Goal: Information Seeking & Learning: Find specific fact

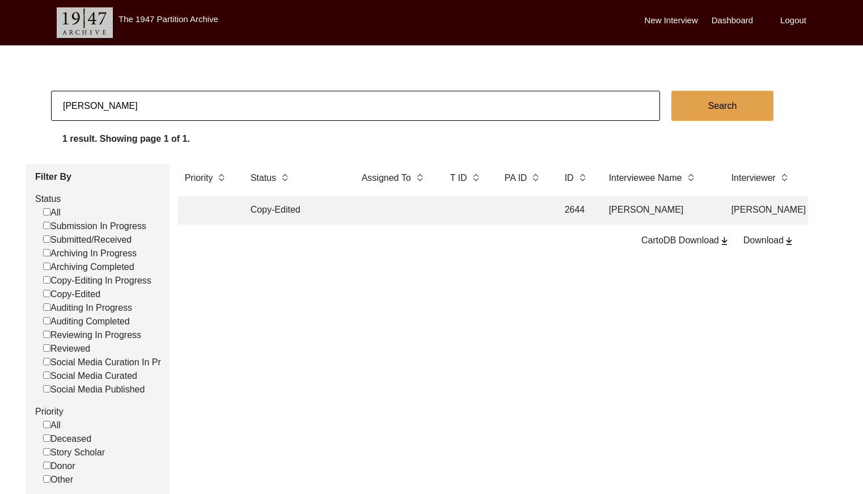
click at [278, 104] on input "[PERSON_NAME]" at bounding box center [355, 106] width 609 height 30
click at [278, 103] on input "[PERSON_NAME]" at bounding box center [355, 106] width 609 height 30
checkbox input "false"
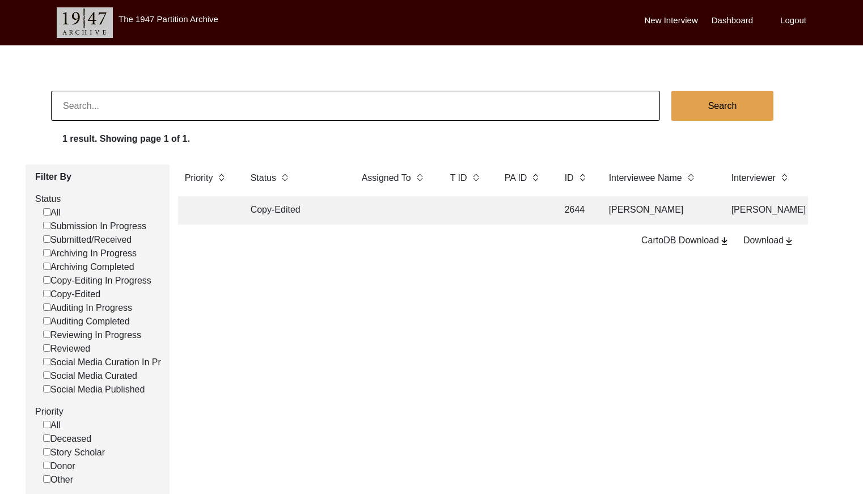
checkbox input "false"
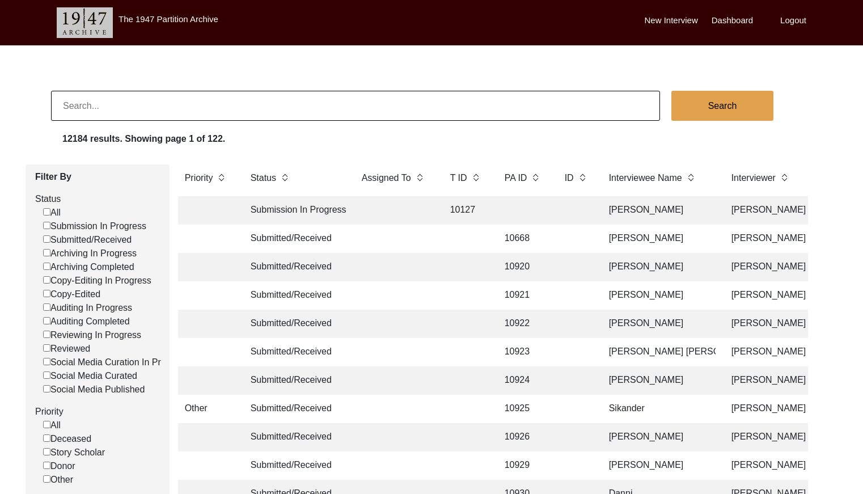
click at [790, 24] on label "Logout" at bounding box center [794, 20] width 26 height 13
